Goal: Browse casually

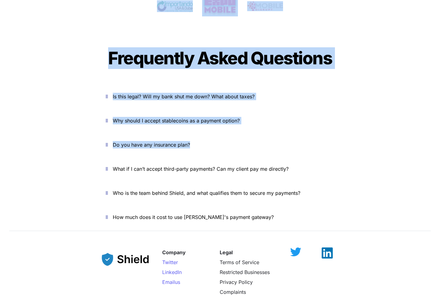
scroll to position [2183, 0]
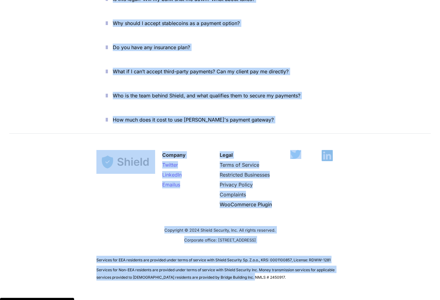
drag, startPoint x: 433, startPoint y: 9, endPoint x: 273, endPoint y: 266, distance: 303.0
click at [271, 264] on div "Company Twitter LinkedIn Email us Legal Terms of Service Restricted Businesses …" at bounding box center [220, 213] width 440 height 150
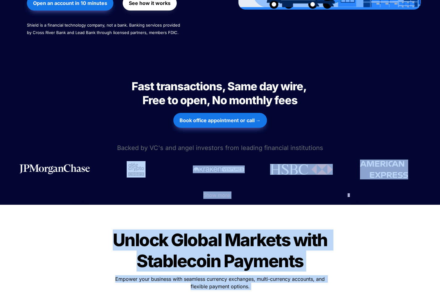
scroll to position [0, 0]
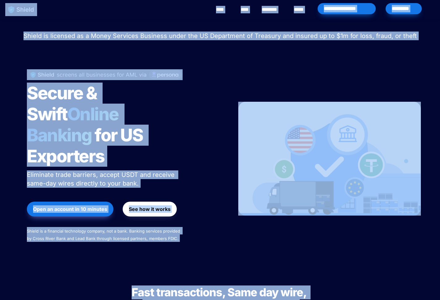
drag, startPoint x: 324, startPoint y: 262, endPoint x: 0, endPoint y: 5, distance: 413.3
click at [3, 20] on div "Shield raised $2.1M in an oversubscribed pre-seed round! Read here to learn mor…" at bounding box center [220, 143] width 440 height 248
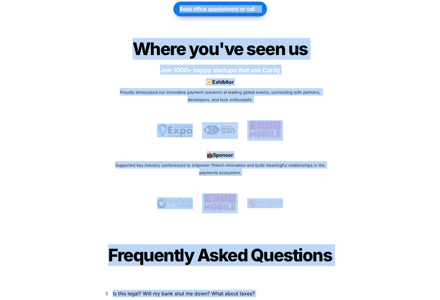
scroll to position [2183, 0]
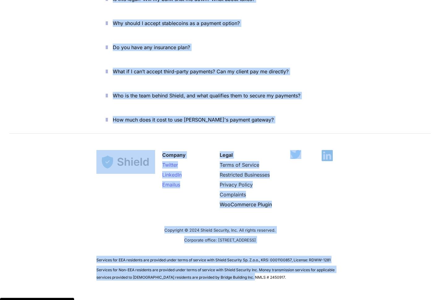
drag, startPoint x: 437, startPoint y: 10, endPoint x: 284, endPoint y: 245, distance: 280.5
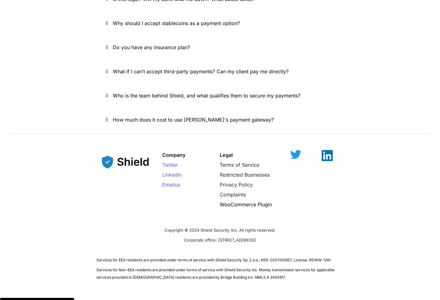
click at [270, 261] on div "Company Twitter LinkedIn Email us Legal Terms of Service Restricted Businesses …" at bounding box center [220, 213] width 440 height 150
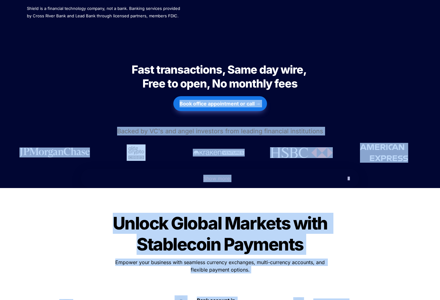
scroll to position [0, 0]
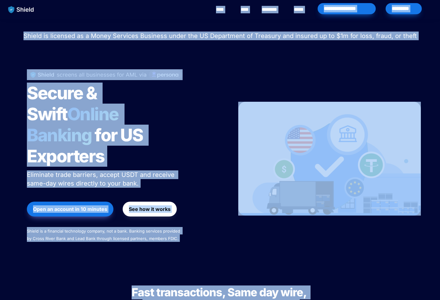
drag, startPoint x: 297, startPoint y: 259, endPoint x: 84, endPoint y: 13, distance: 325.5
click at [84, 13] on div "**********" at bounding box center [242, 9] width 391 height 19
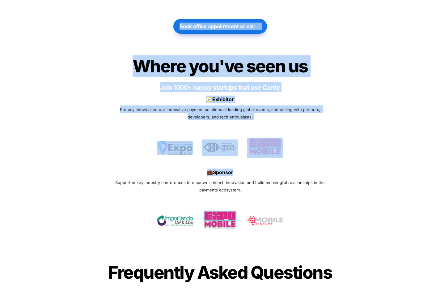
scroll to position [2183, 0]
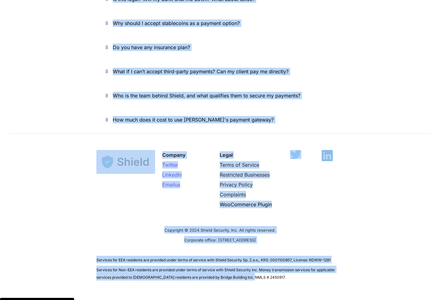
drag, startPoint x: 91, startPoint y: 9, endPoint x: 340, endPoint y: 275, distance: 364.3
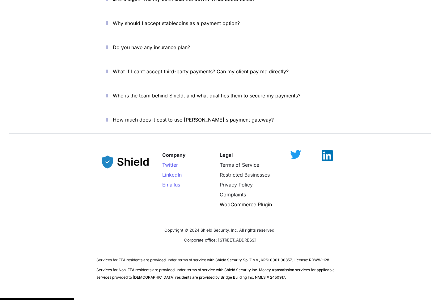
click at [274, 264] on div "Company Twitter LinkedIn Email us Legal Terms of Service Restricted Businesses …" at bounding box center [220, 213] width 440 height 150
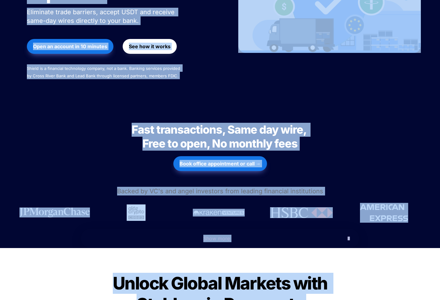
scroll to position [0, 0]
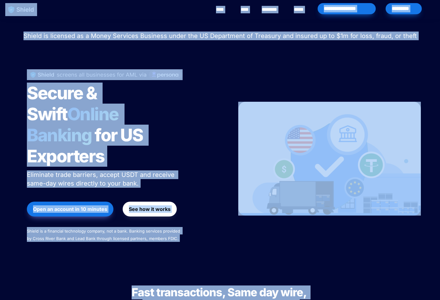
drag, startPoint x: 268, startPoint y: 243, endPoint x: 9, endPoint y: 7, distance: 350.8
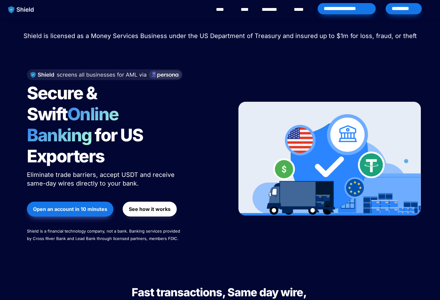
click at [107, 20] on div "Shield raised $2.1M in an oversubscribed pre-seed round! Read here to learn mor…" at bounding box center [220, 143] width 440 height 248
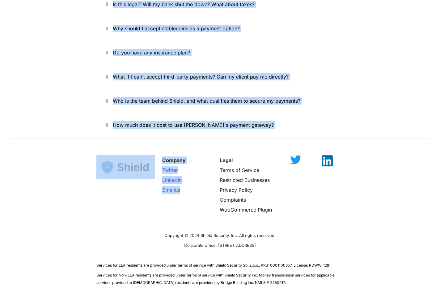
scroll to position [2183, 0]
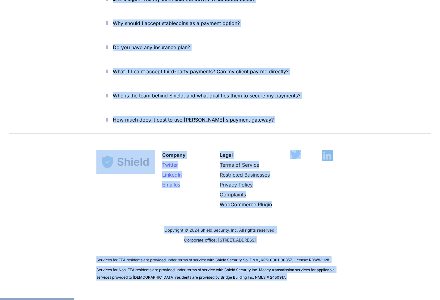
drag, startPoint x: 155, startPoint y: 3, endPoint x: 281, endPoint y: 272, distance: 296.9
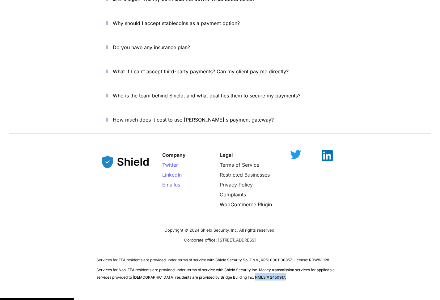
drag, startPoint x: 272, startPoint y: 267, endPoint x: 282, endPoint y: 263, distance: 10.5
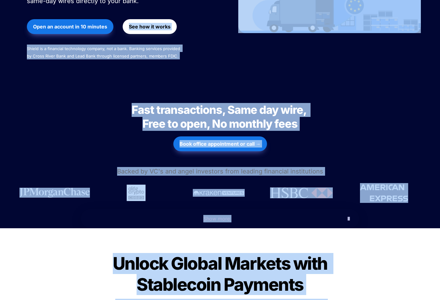
scroll to position [0, 0]
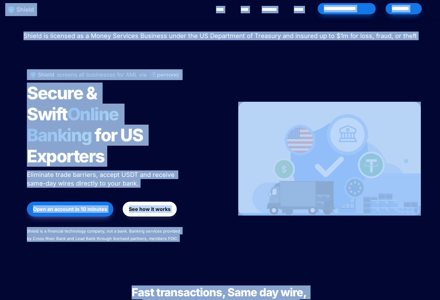
drag, startPoint x: 207, startPoint y: 204, endPoint x: 0, endPoint y: 3, distance: 288.3
click at [7, 29] on div "Shield raised $2.1M in an oversubscribed pre-seed round! Read here to learn mor…" at bounding box center [220, 143] width 440 height 248
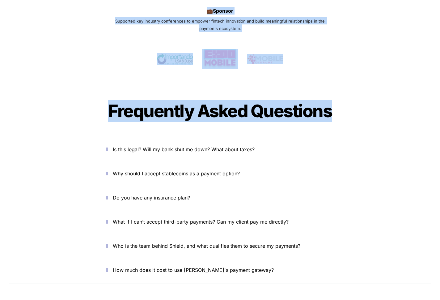
scroll to position [2183, 0]
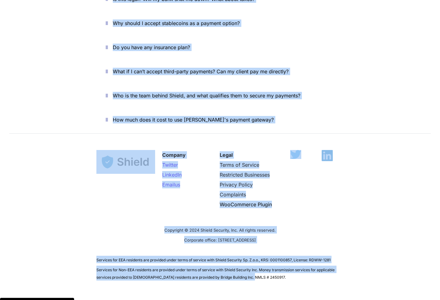
drag, startPoint x: 431, startPoint y: 6, endPoint x: 267, endPoint y: 264, distance: 306.4
drag, startPoint x: 267, startPoint y: 264, endPoint x: 285, endPoint y: 267, distance: 18.4
click at [268, 264] on div "Company Twitter LinkedIn Email us Legal Terms of Service Restricted Businesses …" at bounding box center [220, 213] width 440 height 150
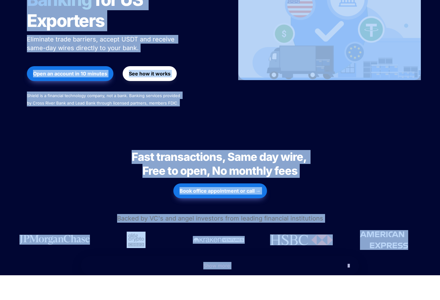
scroll to position [0, 0]
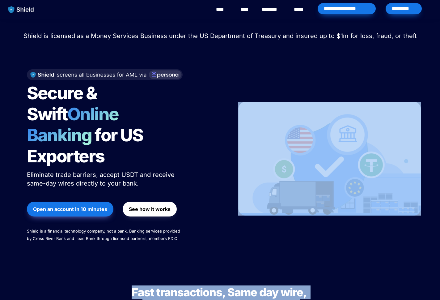
drag, startPoint x: 285, startPoint y: 267, endPoint x: 229, endPoint y: 176, distance: 106.9
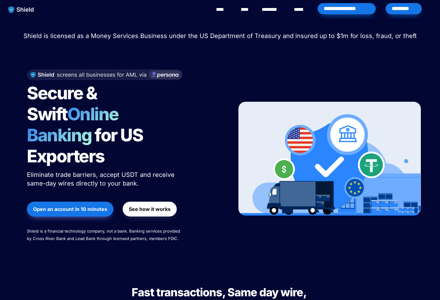
click at [146, 125] on span "for US Exporters" at bounding box center [86, 146] width 119 height 42
